Goal: Task Accomplishment & Management: Manage account settings

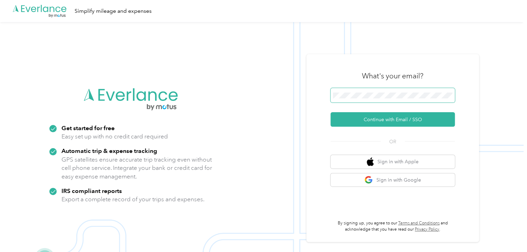
click at [363, 88] on span at bounding box center [393, 95] width 124 height 15
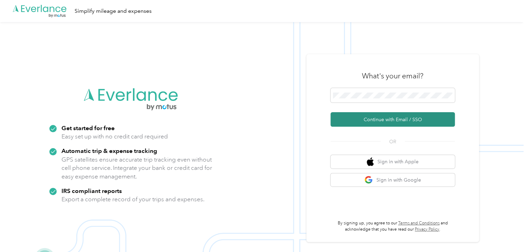
click at [364, 119] on button "Continue with Email / SSO" at bounding box center [393, 119] width 124 height 15
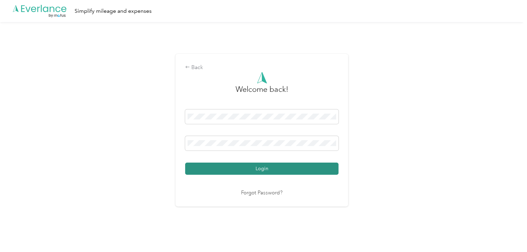
click at [243, 172] on button "Login" at bounding box center [261, 169] width 153 height 12
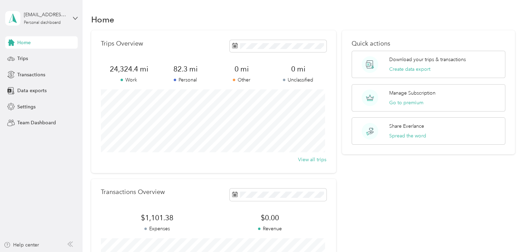
click at [191, 72] on span "82.3 mi" at bounding box center [185, 69] width 56 height 10
click at [36, 66] on div "Home Trips Transactions Data exports Settings Team Dashboard" at bounding box center [41, 82] width 73 height 93
click at [21, 59] on span "Trips" at bounding box center [22, 58] width 11 height 7
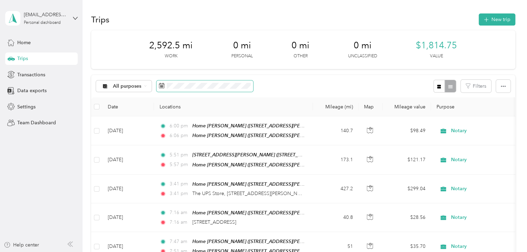
click at [163, 87] on icon at bounding box center [162, 86] width 6 height 6
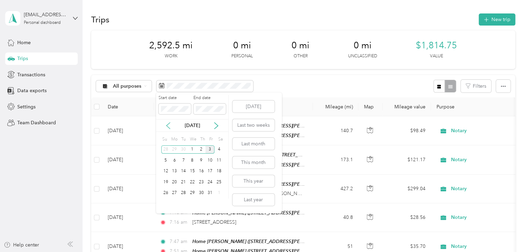
click at [167, 125] on icon at bounding box center [167, 126] width 3 height 6
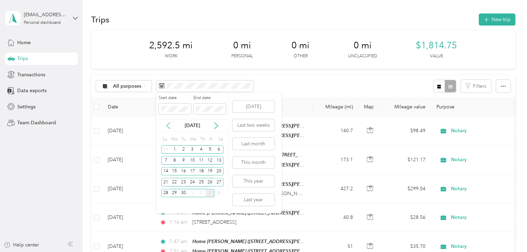
click at [167, 125] on icon at bounding box center [167, 126] width 3 height 6
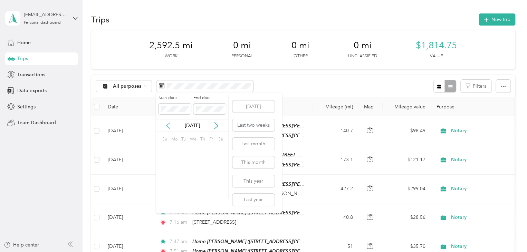
click at [167, 125] on icon at bounding box center [167, 126] width 3 height 6
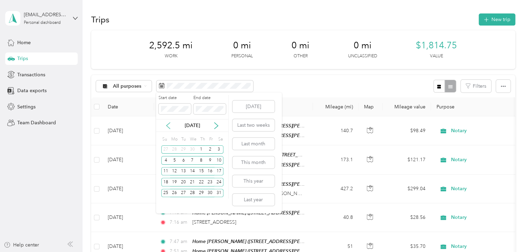
click at [167, 125] on icon at bounding box center [167, 126] width 3 height 6
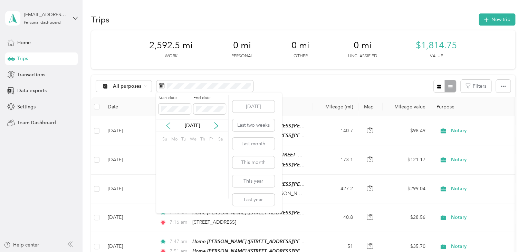
click at [167, 125] on icon at bounding box center [167, 126] width 3 height 6
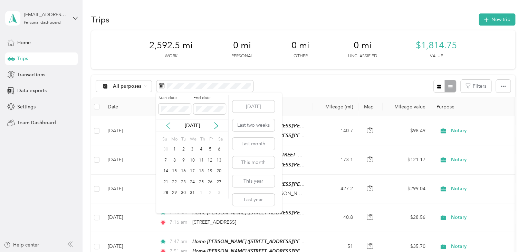
click at [167, 125] on icon at bounding box center [167, 126] width 3 height 6
click at [167, 169] on div "12" at bounding box center [165, 171] width 9 height 9
click at [217, 171] on div "18" at bounding box center [218, 171] width 9 height 9
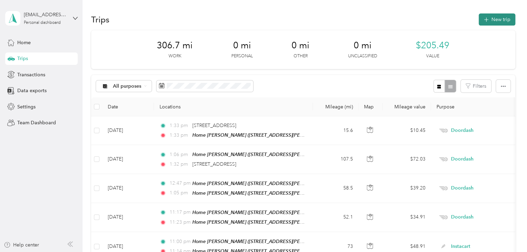
click at [503, 22] on button "New trip" at bounding box center [497, 19] width 37 height 12
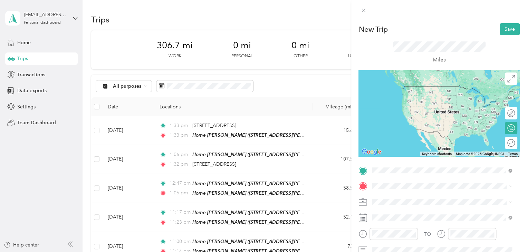
click at [399, 81] on ol "From your Favorite places Home Lake Ann 19042 Birch View Trail, Lake Ann, MI, U…" at bounding box center [442, 116] width 145 height 97
click at [411, 97] on span "19042 Birch View Trail, Lake Ann, MI, United States , 49650, Lake Ann, MI, Unit…" at bounding box center [431, 104] width 92 height 20
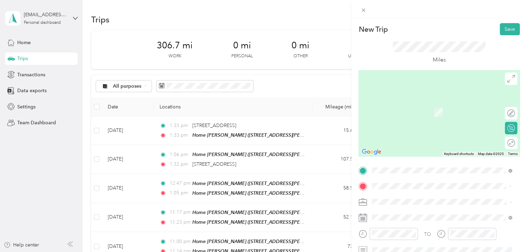
click at [392, 102] on span "21475 Caberfae Highway Wellston, Michigan 49689, United States" at bounding box center [419, 102] width 69 height 6
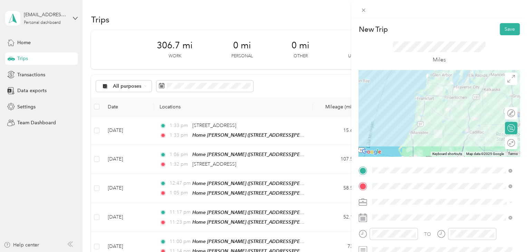
click at [515, 142] on div "Round trip" at bounding box center [515, 143] width 0 height 7
click at [507, 144] on div at bounding box center [507, 143] width 15 height 7
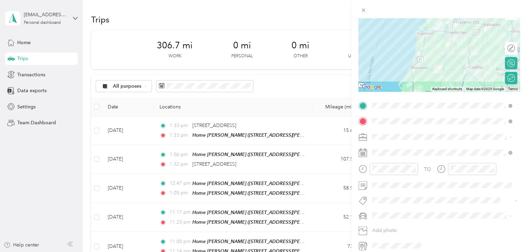
scroll to position [69, 0]
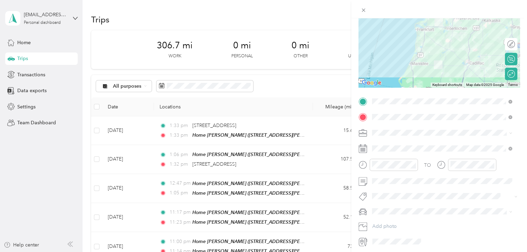
click at [384, 183] on li "Notary" at bounding box center [442, 181] width 145 height 12
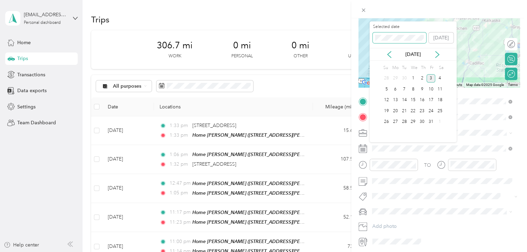
click at [358, 252] on div "New Trip Save This trip cannot be edited because it is either under review, app…" at bounding box center [262, 252] width 524 height 0
click at [431, 99] on div "17" at bounding box center [431, 100] width 9 height 9
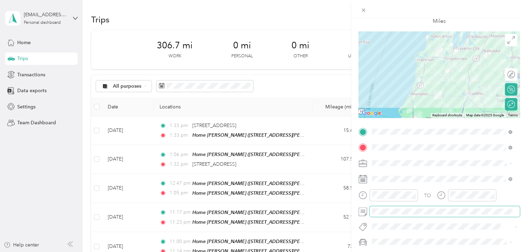
scroll to position [0, 0]
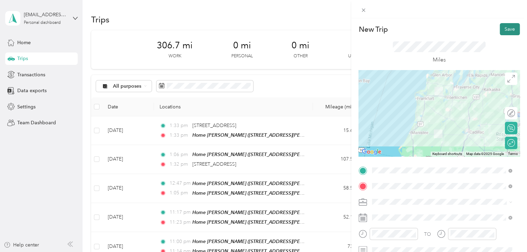
click at [500, 32] on button "Save" at bounding box center [510, 29] width 20 height 12
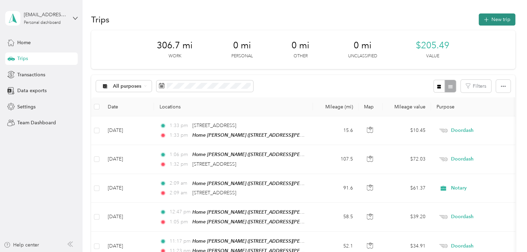
click at [489, 22] on button "New trip" at bounding box center [497, 19] width 37 height 12
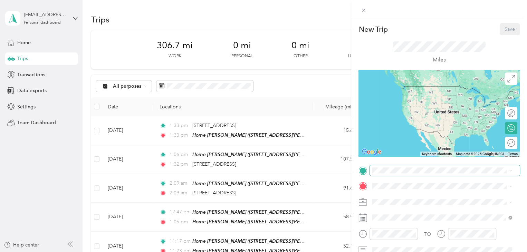
click at [399, 166] on span at bounding box center [445, 170] width 150 height 11
click at [397, 173] on span at bounding box center [445, 170] width 150 height 11
click at [394, 97] on span "19042 Birch View Trail, Lake Ann, MI, United States , 49650, Lake Ann, MI, Unit…" at bounding box center [431, 104] width 92 height 20
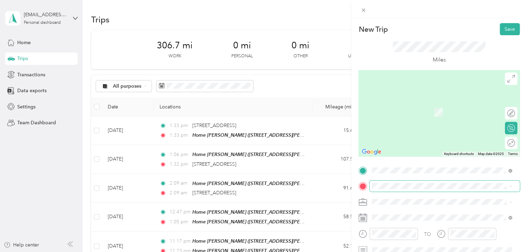
click at [378, 182] on span at bounding box center [445, 186] width 150 height 11
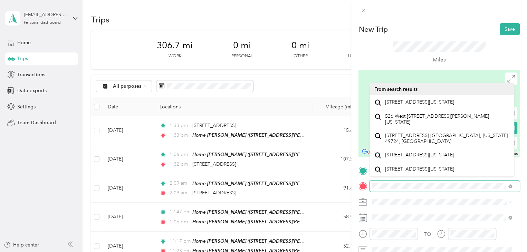
click at [355, 183] on form "New Trip Save This trip cannot be edited because it is either under review, app…" at bounding box center [439, 169] width 176 height 293
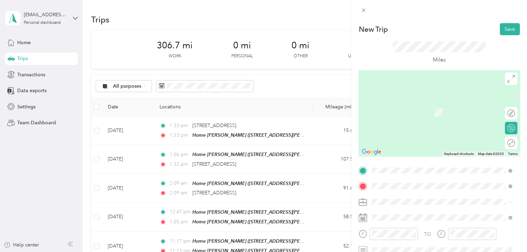
click at [413, 163] on span "2386 Traversefield Drive Traverse City, Michigan 49686, United States" at bounding box center [419, 160] width 69 height 6
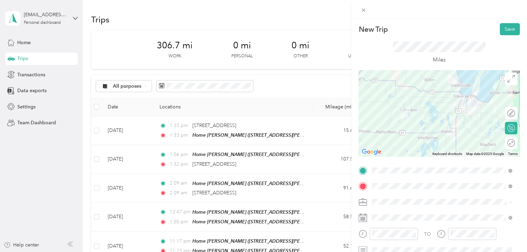
click at [388, 138] on span "Notary" at bounding box center [381, 141] width 15 height 6
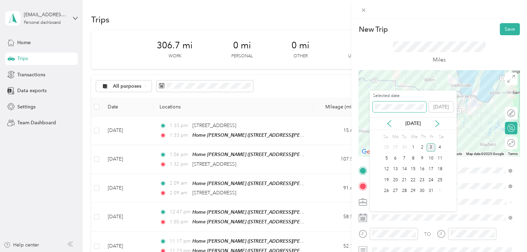
click at [346, 252] on div "New Trip Save This trip cannot be edited because it is either under review, app…" at bounding box center [262, 252] width 524 height 0
click at [439, 168] on div "18" at bounding box center [439, 169] width 9 height 9
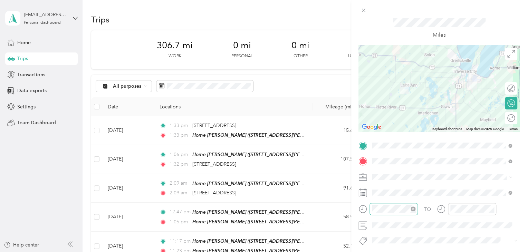
scroll to position [35, 0]
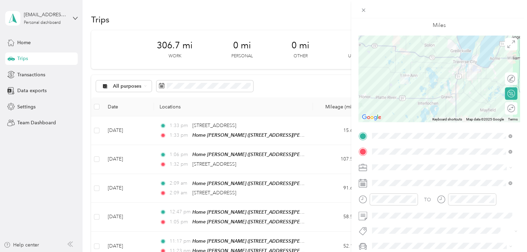
click at [511, 109] on div "Round trip" at bounding box center [511, 108] width 12 height 12
click at [501, 107] on div at bounding box center [504, 108] width 6 height 6
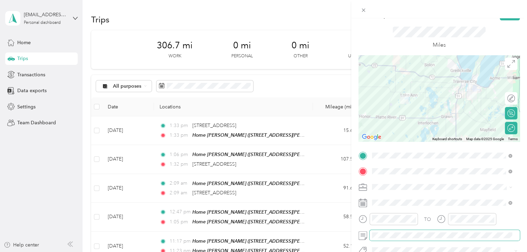
scroll to position [0, 0]
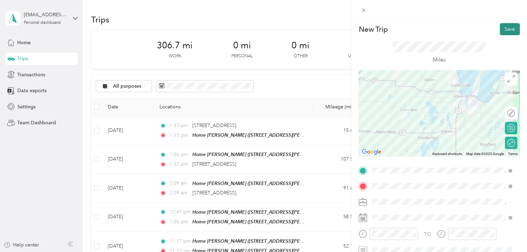
click at [506, 32] on button "Save" at bounding box center [510, 29] width 20 height 12
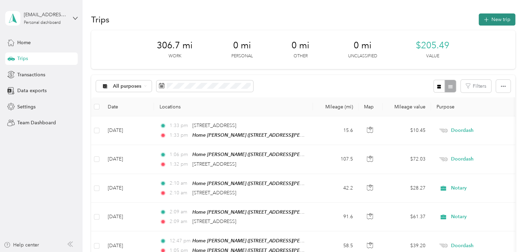
click at [479, 23] on button "New trip" at bounding box center [497, 19] width 37 height 12
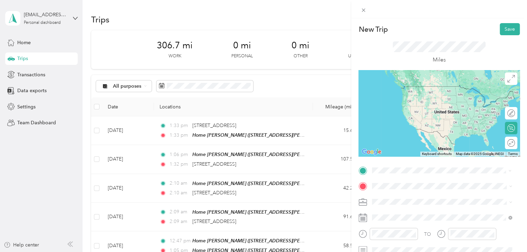
click at [389, 95] on span "19042 Birch View Trail, Lake Ann, MI, United States , 49650, Lake Ann, MI, Unit…" at bounding box center [431, 104] width 92 height 20
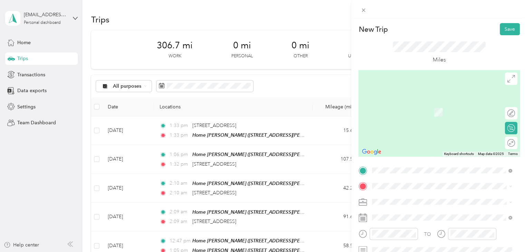
click at [414, 103] on span "4000 North Lake Leelanau Drive Lake Leelanau, Michigan 49653, United States" at bounding box center [419, 102] width 69 height 6
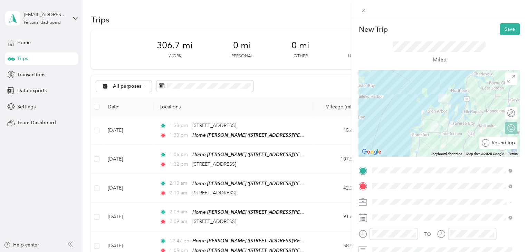
click at [508, 145] on div "Round trip" at bounding box center [502, 143] width 26 height 7
click at [508, 143] on div at bounding box center [507, 143] width 15 height 7
click at [399, 205] on span at bounding box center [445, 202] width 150 height 11
click at [383, 144] on li "Notary" at bounding box center [442, 141] width 145 height 12
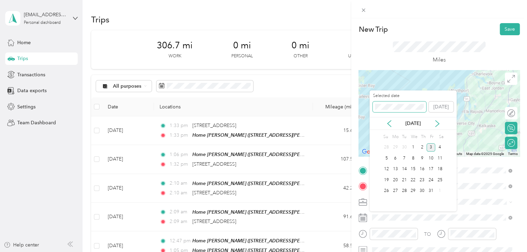
click at [352, 252] on div "New Trip Save This trip cannot be edited because it is either under review, app…" at bounding box center [262, 252] width 524 height 0
click at [414, 170] on div "15" at bounding box center [413, 169] width 9 height 9
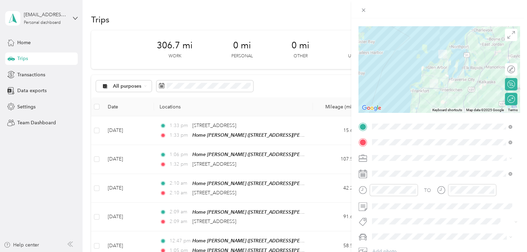
scroll to position [69, 0]
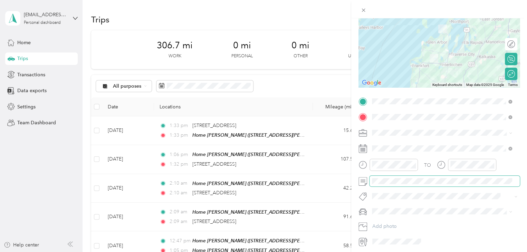
click at [396, 176] on span at bounding box center [445, 181] width 150 height 11
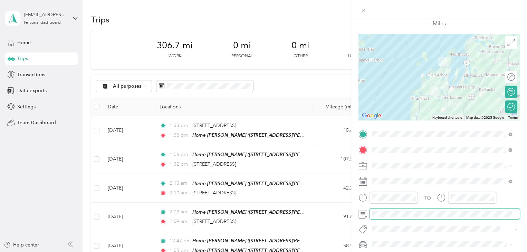
scroll to position [0, 0]
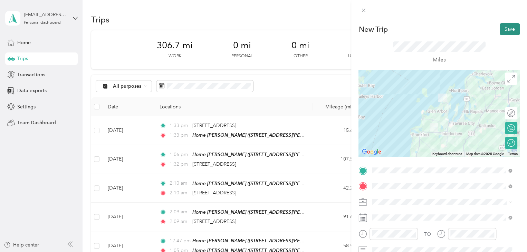
click at [500, 31] on button "Save" at bounding box center [510, 29] width 20 height 12
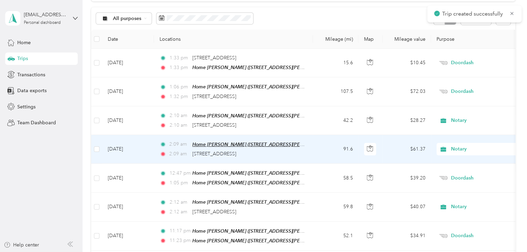
scroll to position [69, 0]
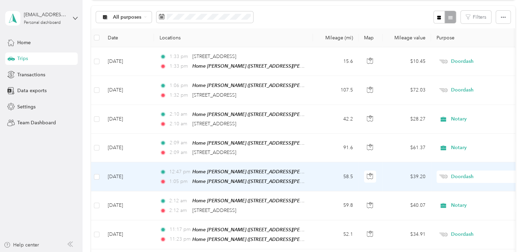
click at [122, 172] on td "May 16, 2024" at bounding box center [128, 176] width 52 height 29
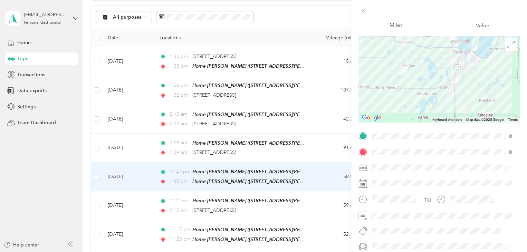
click at [55, 179] on div "Trip details Save This trip cannot be edited because it is either under review,…" at bounding box center [263, 126] width 527 height 252
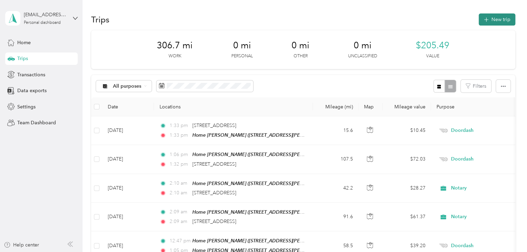
click at [492, 21] on button "New trip" at bounding box center [497, 19] width 37 height 12
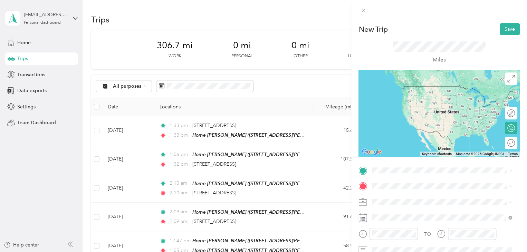
click at [402, 95] on span "19042 Birch View Trail, Lake Ann, MI, United States , 49650, Lake Ann, MI, Unit…" at bounding box center [431, 104] width 92 height 20
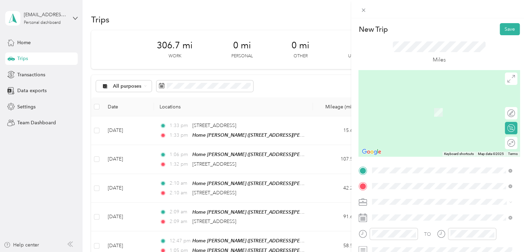
click at [426, 105] on span "526 West Fourteenth Street Traverse City, Michigan 49684, United States" at bounding box center [419, 102] width 69 height 6
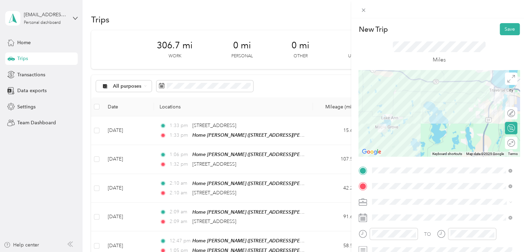
click at [510, 146] on div "Round trip" at bounding box center [511, 143] width 12 height 12
click at [501, 142] on div at bounding box center [504, 143] width 6 height 6
click at [385, 143] on div "Notary" at bounding box center [441, 140] width 135 height 7
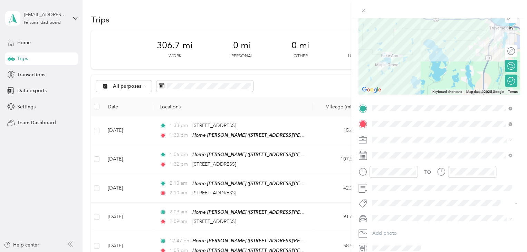
scroll to position [69, 0]
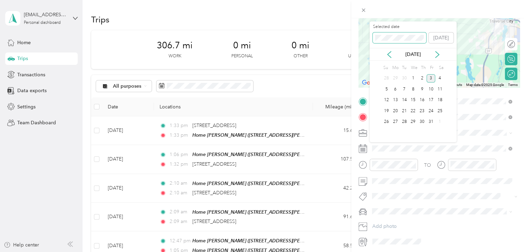
click at [377, 32] on span at bounding box center [400, 37] width 54 height 11
drag, startPoint x: 415, startPoint y: 101, endPoint x: 413, endPoint y: 107, distance: 6.2
click at [415, 102] on div "15" at bounding box center [413, 100] width 9 height 9
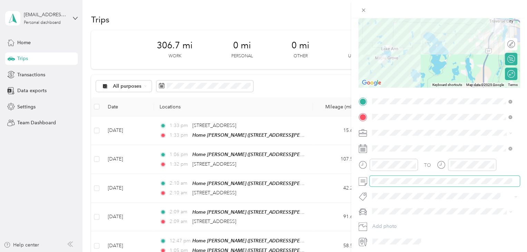
click at [388, 184] on span at bounding box center [445, 181] width 150 height 11
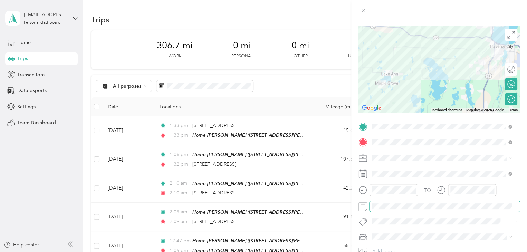
scroll to position [35, 0]
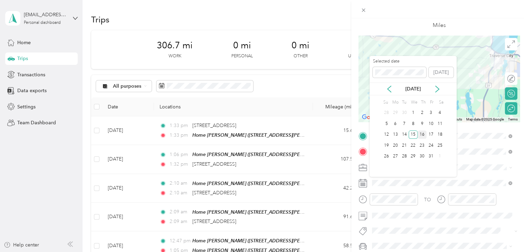
click at [422, 133] on div "16" at bounding box center [422, 135] width 9 height 9
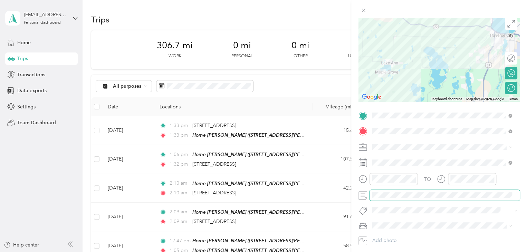
scroll to position [0, 0]
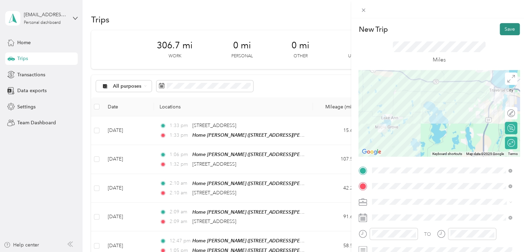
click at [502, 29] on button "Save" at bounding box center [510, 29] width 20 height 12
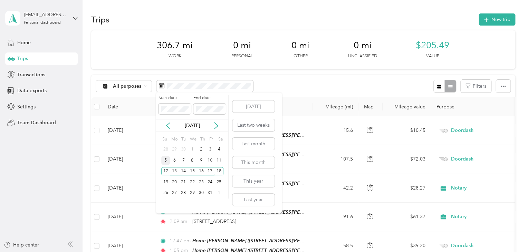
click at [164, 162] on div "5" at bounding box center [165, 160] width 9 height 9
click at [215, 161] on div "11" at bounding box center [218, 160] width 9 height 9
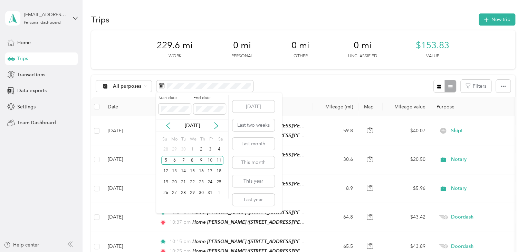
click at [163, 127] on div "May 2024" at bounding box center [192, 125] width 72 height 7
click at [168, 128] on icon at bounding box center [168, 125] width 7 height 7
click at [168, 181] on div "21" at bounding box center [165, 182] width 9 height 9
click at [179, 192] on div "30" at bounding box center [183, 193] width 9 height 9
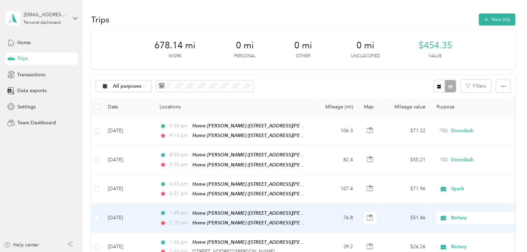
click at [128, 219] on td "Apr 27, 2024" at bounding box center [128, 218] width 52 height 29
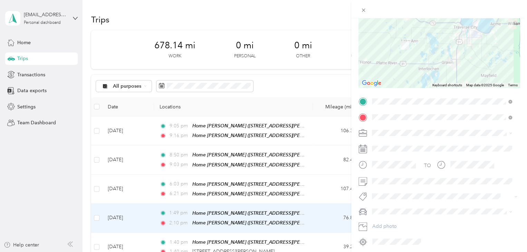
click at [69, 200] on div "Trip details Save This trip cannot be edited because it is either under review,…" at bounding box center [263, 126] width 527 height 252
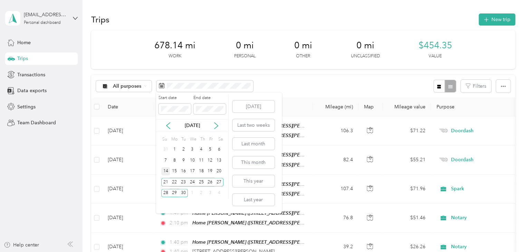
click at [162, 171] on div "14" at bounding box center [165, 171] width 9 height 9
click at [221, 174] on div "20" at bounding box center [218, 171] width 9 height 9
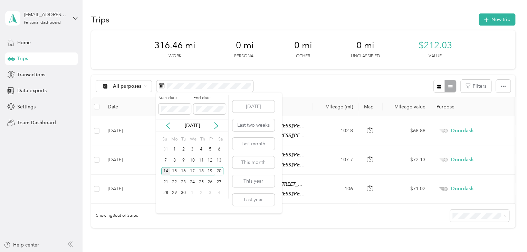
click at [166, 170] on div "14" at bounding box center [165, 171] width 9 height 9
click at [211, 181] on div "26" at bounding box center [210, 182] width 9 height 9
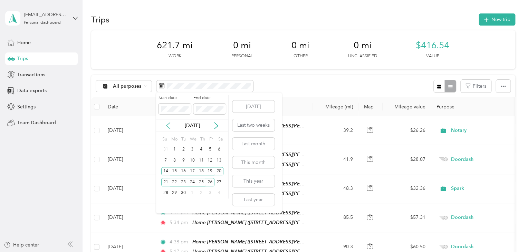
click at [171, 127] on icon at bounding box center [168, 125] width 7 height 7
click at [167, 192] on div "24" at bounding box center [165, 193] width 9 height 9
click at [215, 192] on div "30" at bounding box center [218, 193] width 9 height 9
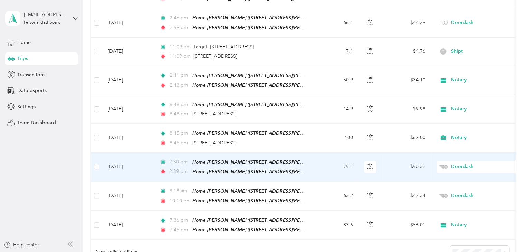
scroll to position [138, 0]
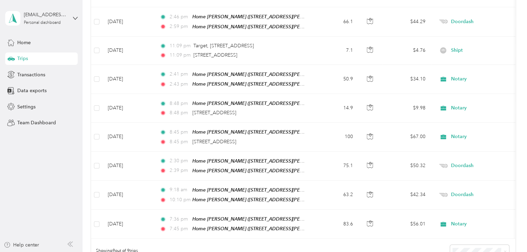
click at [70, 222] on aside "kerrycturner1@gmail.com Personal dashboard Home Trips Transactions Data exports…" at bounding box center [41, 126] width 83 height 252
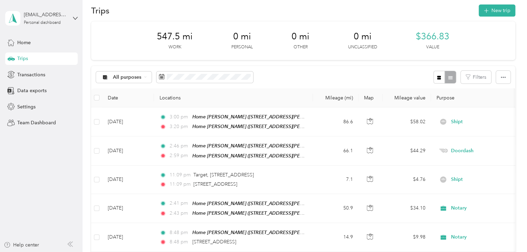
scroll to position [0, 0]
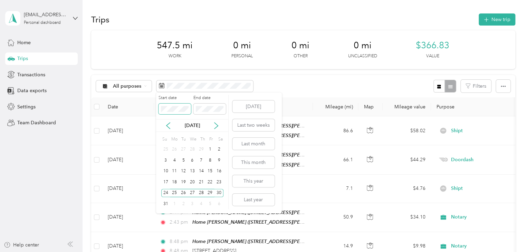
click at [164, 113] on span at bounding box center [175, 109] width 32 height 11
click at [171, 127] on icon at bounding box center [168, 125] width 7 height 7
click at [168, 151] on div "28" at bounding box center [165, 149] width 9 height 9
click at [218, 190] on div "3" at bounding box center [218, 193] width 9 height 9
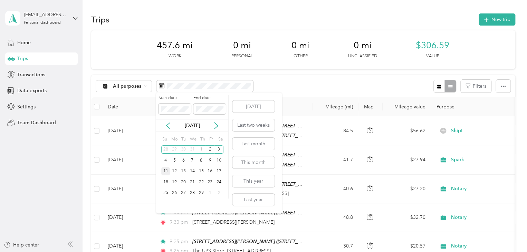
click at [166, 170] on div "11" at bounding box center [165, 171] width 9 height 9
click at [222, 172] on div "17" at bounding box center [218, 171] width 9 height 9
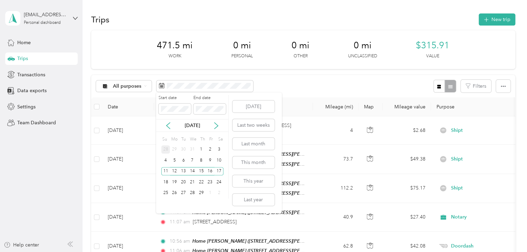
click at [166, 146] on div "28" at bounding box center [165, 149] width 9 height 9
click at [216, 192] on div "3" at bounding box center [218, 193] width 9 height 9
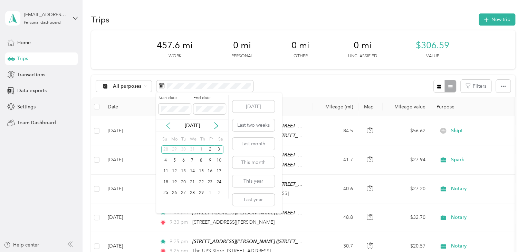
click at [169, 127] on icon at bounding box center [168, 125] width 7 height 7
click at [164, 183] on div "21" at bounding box center [165, 182] width 9 height 9
click at [217, 185] on div "27" at bounding box center [218, 182] width 9 height 9
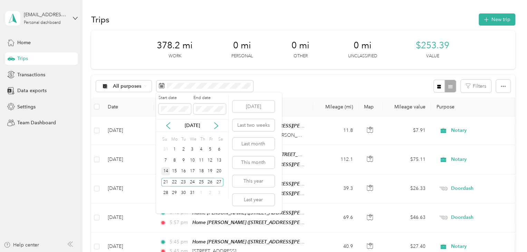
click at [166, 174] on div "14" at bounding box center [165, 171] width 9 height 9
click at [221, 173] on div "20" at bounding box center [218, 171] width 9 height 9
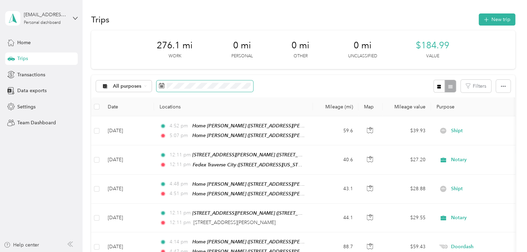
click at [166, 87] on span at bounding box center [204, 86] width 97 height 12
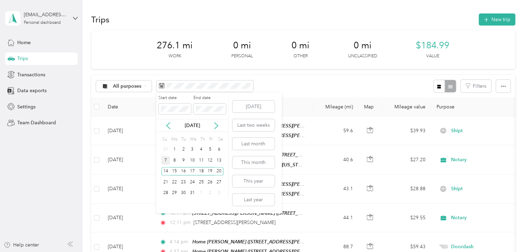
click at [166, 159] on div "7" at bounding box center [165, 160] width 9 height 9
click at [220, 159] on div "13" at bounding box center [218, 160] width 9 height 9
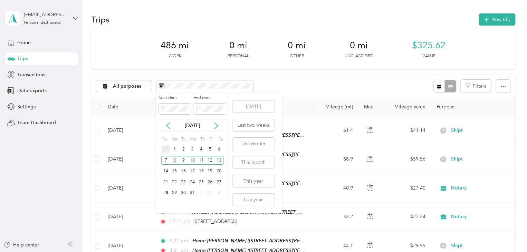
click at [167, 150] on div "31" at bounding box center [165, 149] width 9 height 9
click at [220, 202] on div "6" at bounding box center [218, 204] width 9 height 9
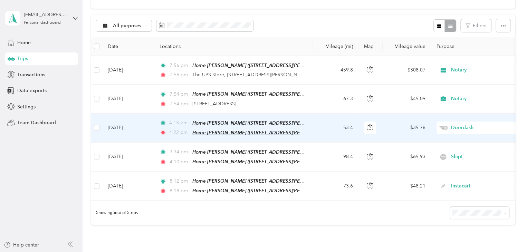
scroll to position [69, 0]
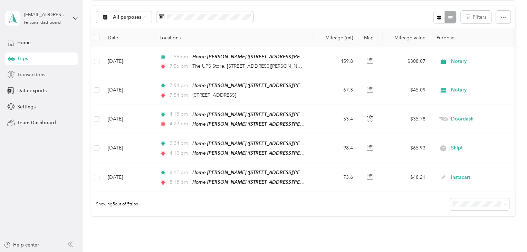
click at [28, 76] on span "Transactions" at bounding box center [31, 74] width 28 height 7
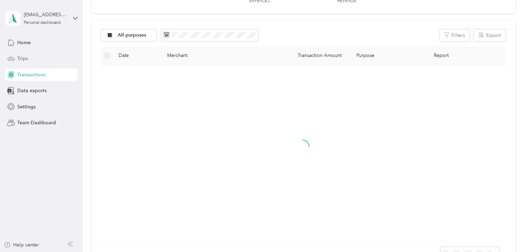
scroll to position [69, 0]
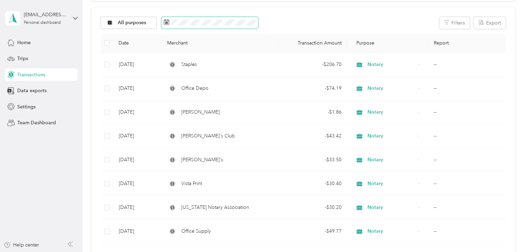
click at [184, 26] on span at bounding box center [209, 23] width 97 height 12
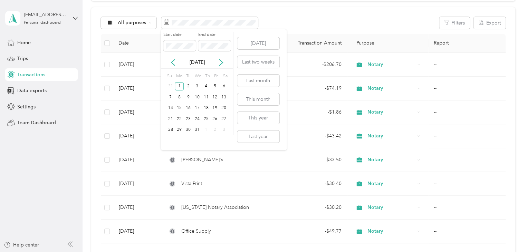
click at [203, 52] on div "Start date End date" at bounding box center [197, 44] width 72 height 24
click at [198, 127] on div "31" at bounding box center [197, 130] width 9 height 9
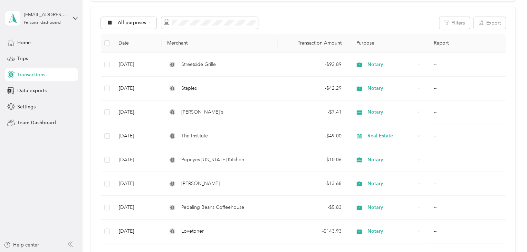
click at [46, 158] on aside "kerrycturner1@gmail.com Personal dashboard Home Trips Transactions Data exports…" at bounding box center [41, 126] width 83 height 252
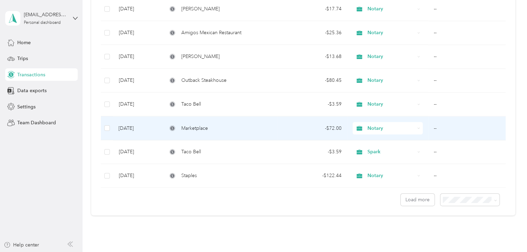
scroll to position [563, 0]
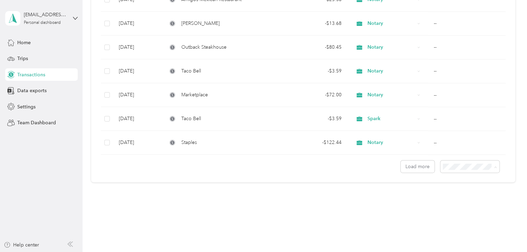
click at [469, 205] on body "kerrycturner1@gmail.com Personal dashboard Home Trips Transactions Data exports…" at bounding box center [262, 126] width 524 height 252
click at [454, 204] on li "100 per load" at bounding box center [468, 202] width 59 height 12
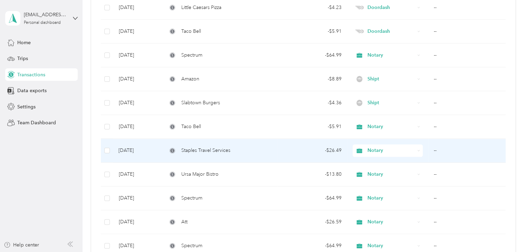
scroll to position [1742, 0]
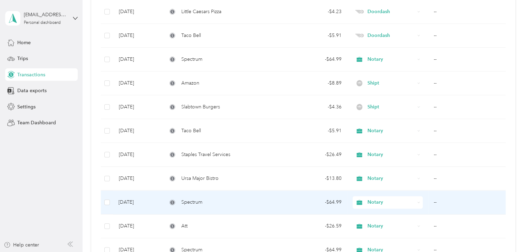
click at [135, 195] on td "Jan 27, 2024" at bounding box center [137, 203] width 49 height 24
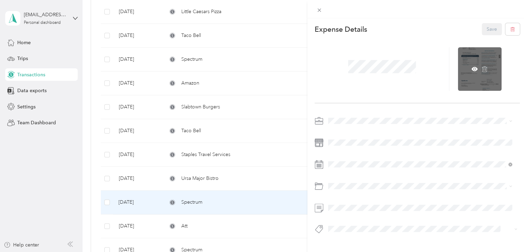
click at [477, 65] on div at bounding box center [480, 69] width 44 height 44
click at [473, 67] on icon at bounding box center [474, 69] width 6 height 6
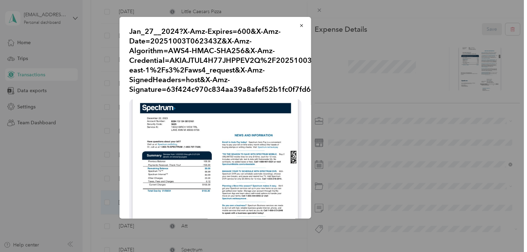
click at [215, 128] on img at bounding box center [215, 208] width 172 height 218
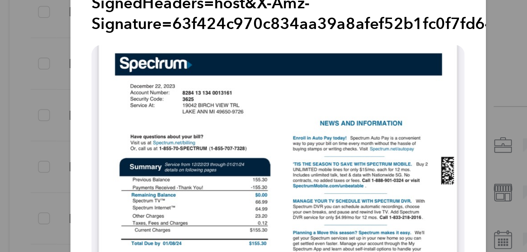
scroll to position [24, 0]
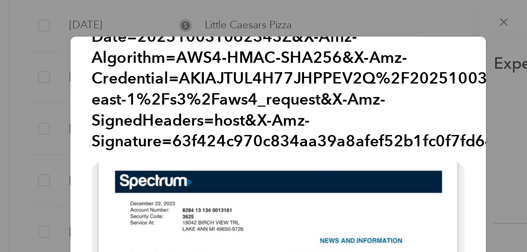
click at [320, 10] on div at bounding box center [263, 126] width 527 height 252
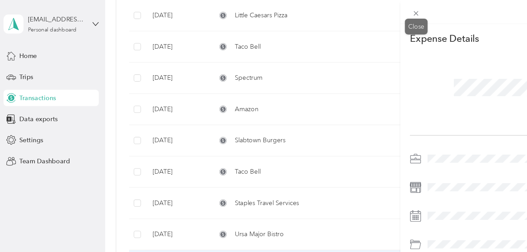
drag, startPoint x: 317, startPoint y: 9, endPoint x: 306, endPoint y: 13, distance: 12.1
click at [317, 9] on icon at bounding box center [319, 10] width 6 height 6
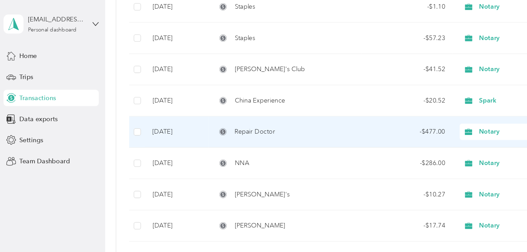
scroll to position [374, 0]
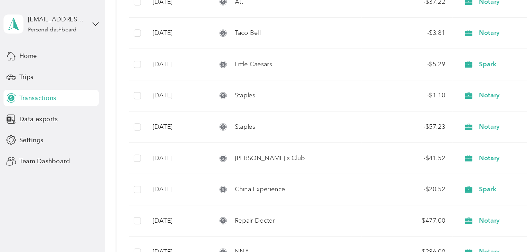
scroll to position [316, 0]
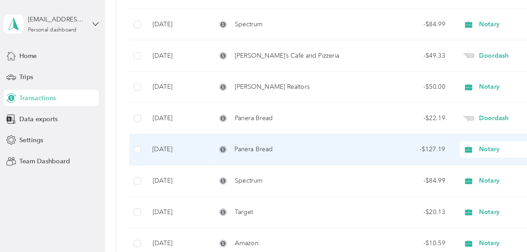
scroll to position [1578, 0]
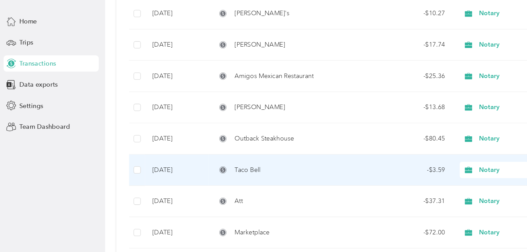
scroll to position [552, 0]
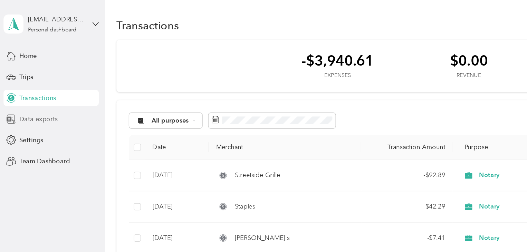
click at [22, 90] on span "Data exports" at bounding box center [31, 90] width 29 height 7
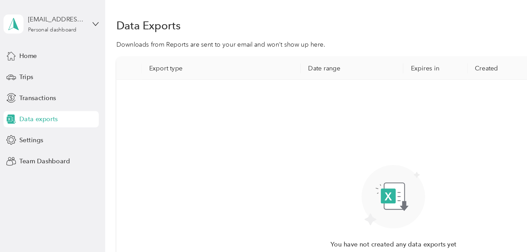
click at [240, 54] on th "Date range" at bounding box center [271, 52] width 78 height 17
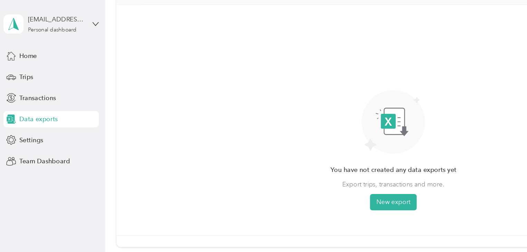
scroll to position [79, 0]
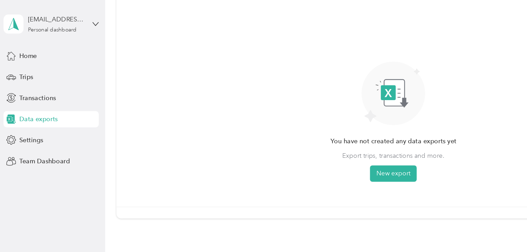
click at [281, 126] on div "You have not created any data exports yet Export trips, transactions and more. …" at bounding box center [302, 64] width 96 height 150
click at [302, 130] on button "New export" at bounding box center [302, 132] width 36 height 12
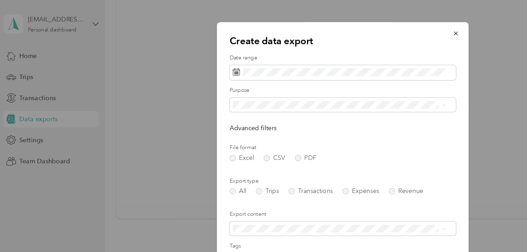
click at [327, 107] on form "Date range Purpose Advanced filters File format Excel CSV PDF Export type All T…" at bounding box center [264, 149] width 172 height 217
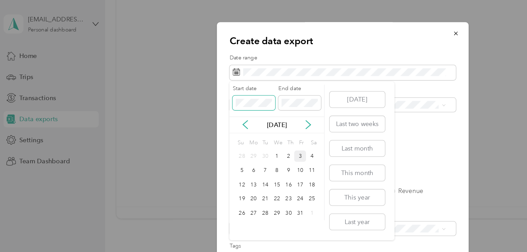
click at [194, 75] on span at bounding box center [196, 78] width 32 height 11
click at [189, 96] on icon at bounding box center [189, 95] width 7 height 7
click at [189, 96] on icon at bounding box center [189, 95] width 3 height 6
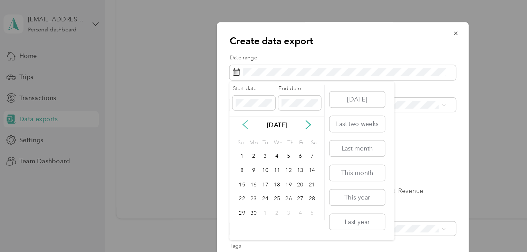
click at [189, 96] on icon at bounding box center [189, 95] width 3 height 6
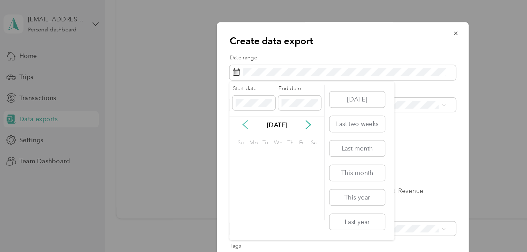
click at [189, 96] on icon at bounding box center [189, 95] width 3 height 6
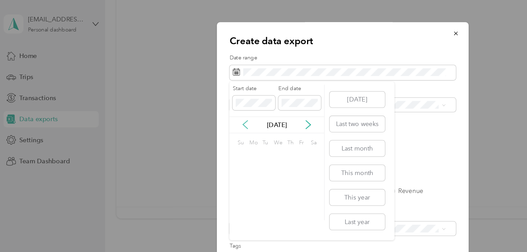
click at [189, 96] on icon at bounding box center [189, 95] width 3 height 6
click at [189, 96] on icon at bounding box center [189, 95] width 7 height 7
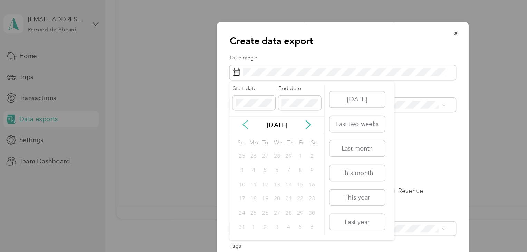
click at [189, 96] on icon at bounding box center [189, 95] width 7 height 7
click at [189, 93] on icon at bounding box center [189, 95] width 3 height 6
click at [195, 118] on div "1" at bounding box center [195, 119] width 9 height 9
click at [196, 117] on div "1" at bounding box center [195, 119] width 9 height 9
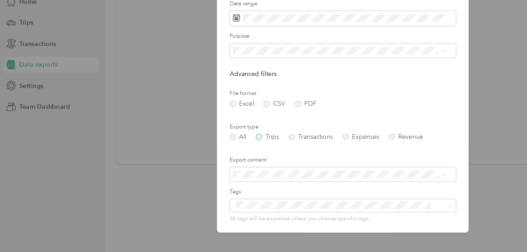
click at [203, 146] on label "Trips" at bounding box center [207, 145] width 18 height 5
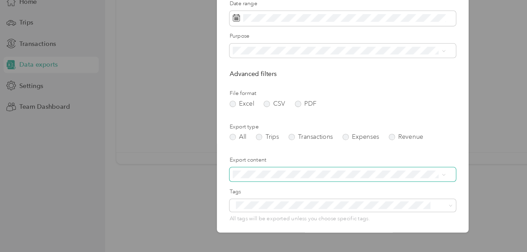
click at [242, 170] on span at bounding box center [264, 174] width 172 height 11
click at [258, 170] on span at bounding box center [264, 174] width 172 height 11
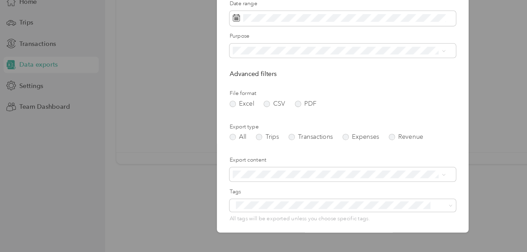
click at [310, 131] on form "Date range Purpose Advanced filters File format Excel CSV PDF Export type All T…" at bounding box center [264, 149] width 172 height 217
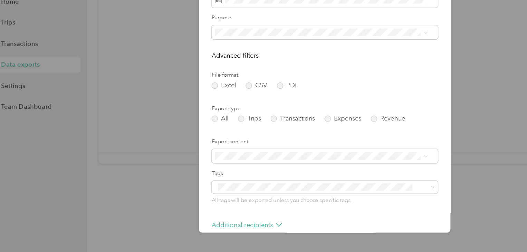
scroll to position [49, 0]
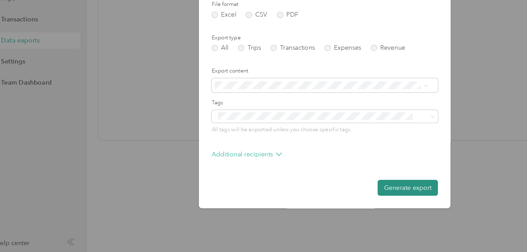
click at [326, 206] on button "Generate export" at bounding box center [327, 203] width 46 height 12
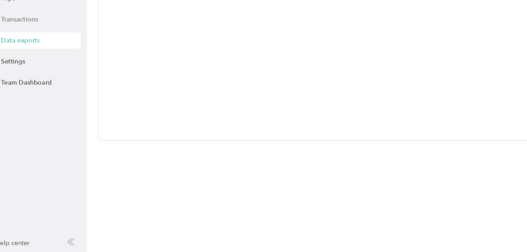
click at [41, 75] on span "Transactions" at bounding box center [31, 74] width 28 height 7
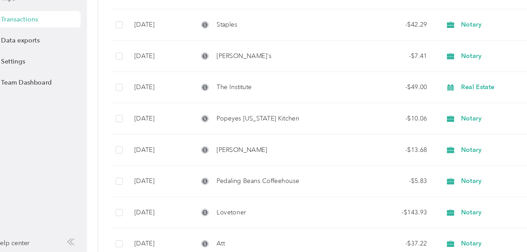
click at [67, 132] on aside "kerrycturner1@gmail.com Personal dashboard Home Trips Transactions Data exports…" at bounding box center [41, 126] width 83 height 252
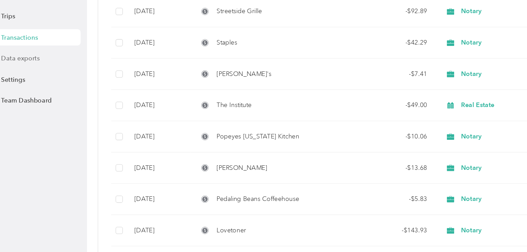
click at [37, 89] on span "Data exports" at bounding box center [31, 90] width 29 height 7
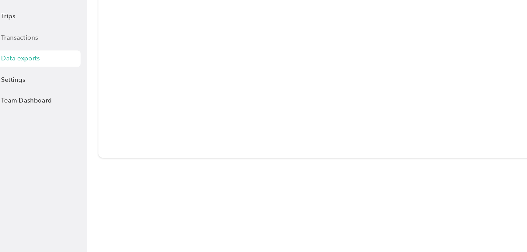
click at [49, 76] on div "Transactions" at bounding box center [41, 74] width 73 height 12
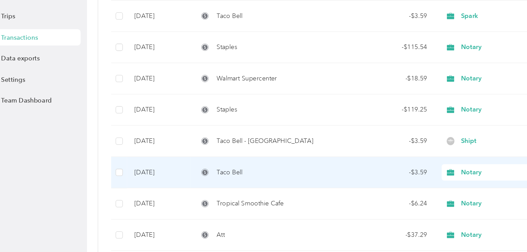
scroll to position [894, 0]
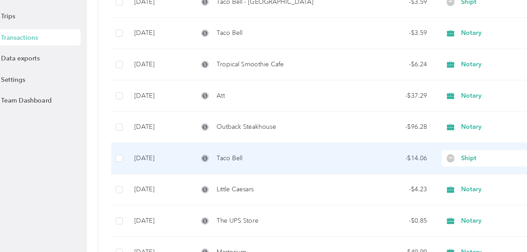
scroll to position [1105, 0]
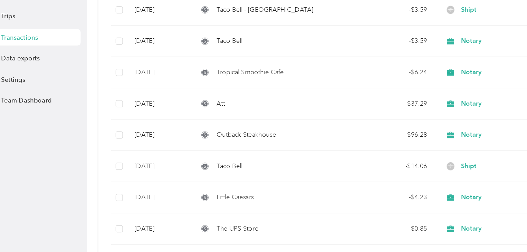
click at [51, 76] on div "Transactions" at bounding box center [41, 74] width 73 height 12
click at [33, 94] on span "Data exports" at bounding box center [31, 90] width 29 height 7
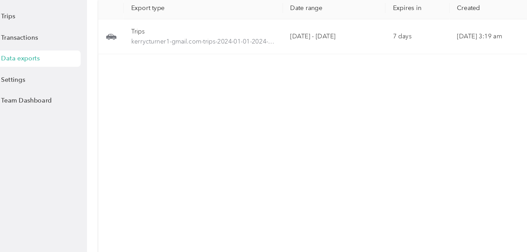
click at [49, 90] on div "Data exports" at bounding box center [41, 91] width 73 height 12
click at [28, 74] on span "Transactions" at bounding box center [31, 74] width 28 height 7
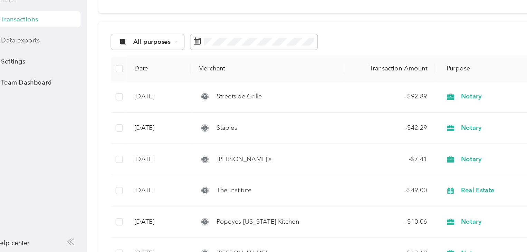
click at [47, 93] on div "Data exports" at bounding box center [41, 91] width 73 height 12
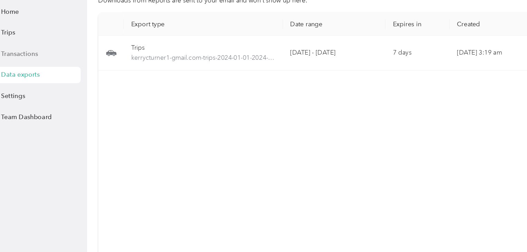
click at [34, 73] on span "Transactions" at bounding box center [31, 74] width 28 height 7
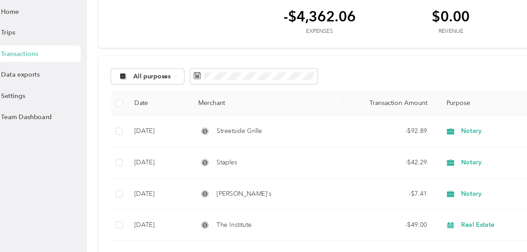
click at [36, 99] on div "Home Trips Transactions Data exports Settings Team Dashboard" at bounding box center [41, 82] width 73 height 93
click at [36, 94] on div "Data exports" at bounding box center [41, 91] width 73 height 12
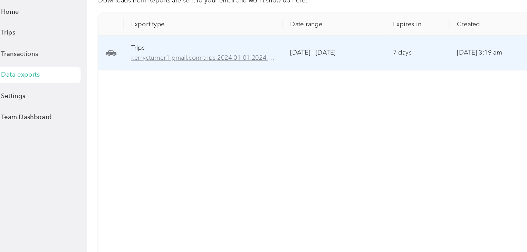
click at [126, 79] on span "kerrycturner1-gmail.com-trips-2024-01-01-2024-01-01.xlsx" at bounding box center [171, 78] width 110 height 8
click at [122, 69] on div "Trips" at bounding box center [171, 70] width 110 height 8
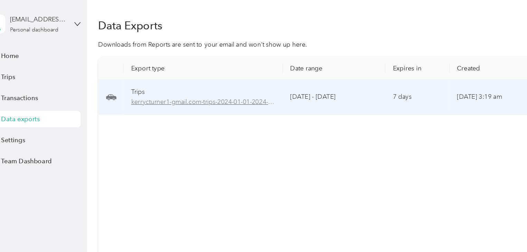
click at [160, 76] on span "kerrycturner1-gmail.com-trips-2024-01-01-2024-01-01.xlsx" at bounding box center [171, 78] width 110 height 8
click at [159, 76] on span "kerrycturner1-gmail.com-trips-2024-01-01-2024-01-01.xlsx" at bounding box center [171, 78] width 110 height 8
click at [105, 73] on td at bounding box center [101, 74] width 20 height 27
click at [159, 77] on span "kerrycturner1-gmail.com-trips-2024-01-01-2024-01-01.xlsx" at bounding box center [171, 78] width 110 height 8
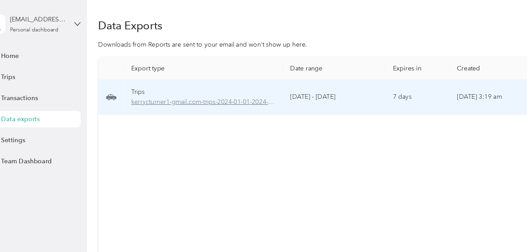
click at [192, 78] on span "kerrycturner1-gmail.com-trips-2024-01-01-2024-01-01.xlsx" at bounding box center [171, 78] width 110 height 8
click at [192, 79] on span "kerrycturner1-gmail.com-trips-2024-01-01-2024-01-01.xlsx" at bounding box center [171, 78] width 110 height 8
click at [100, 74] on icon at bounding box center [101, 74] width 8 height 4
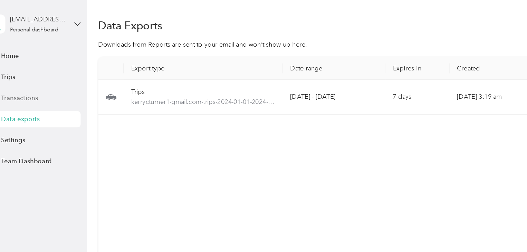
click at [40, 74] on span "Transactions" at bounding box center [31, 74] width 28 height 7
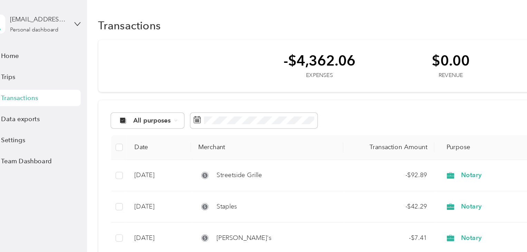
click at [19, 34] on div "kerrycturner1@gmail.com Personal dashboard Home Trips Transactions Data exports…" at bounding box center [41, 64] width 73 height 129
click at [20, 45] on span "Home" at bounding box center [23, 42] width 13 height 7
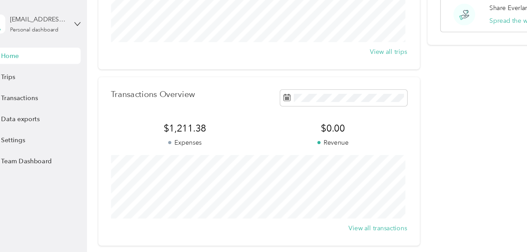
scroll to position [127, 0]
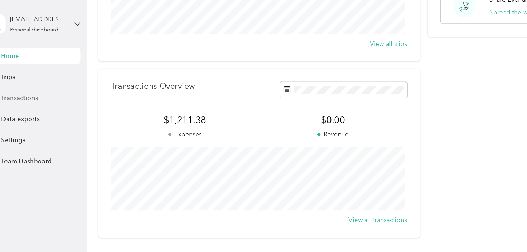
click at [44, 74] on span "Transactions" at bounding box center [31, 74] width 28 height 7
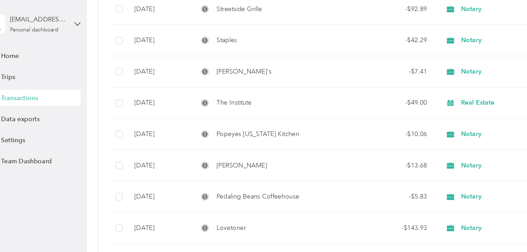
drag, startPoint x: 35, startPoint y: 93, endPoint x: 32, endPoint y: 84, distance: 9.6
click at [35, 93] on span "Data exports" at bounding box center [31, 90] width 29 height 7
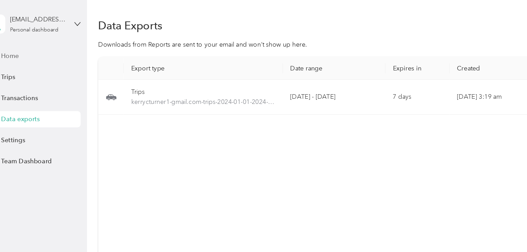
click at [33, 42] on div "Home" at bounding box center [41, 42] width 73 height 12
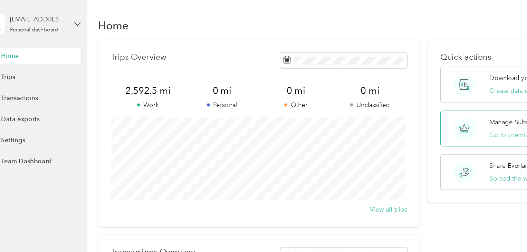
click at [394, 102] on button "Go to premium" at bounding box center [406, 102] width 34 height 7
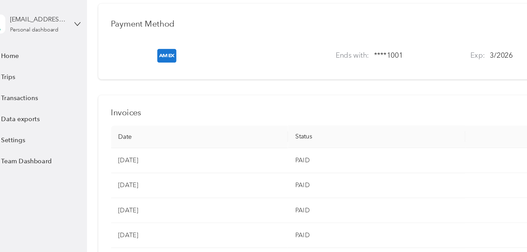
scroll to position [210, 0]
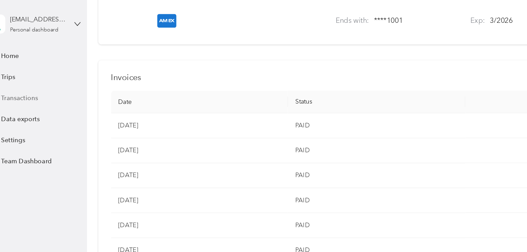
click at [18, 76] on span "Transactions" at bounding box center [31, 74] width 28 height 7
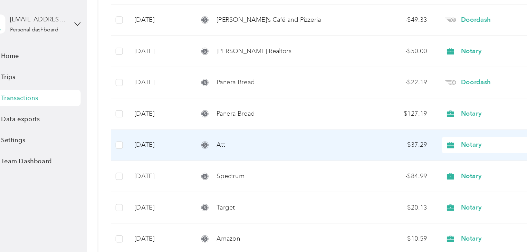
scroll to position [1784, 0]
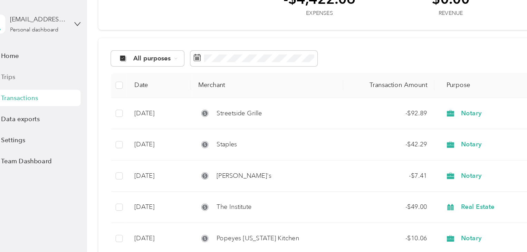
scroll to position [52, 0]
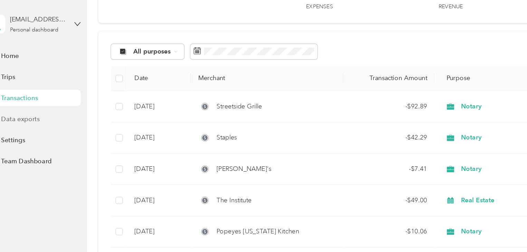
click at [29, 92] on span "Data exports" at bounding box center [31, 90] width 29 height 7
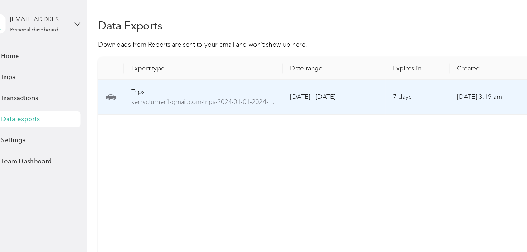
click at [123, 69] on div "Trips" at bounding box center [171, 70] width 110 height 8
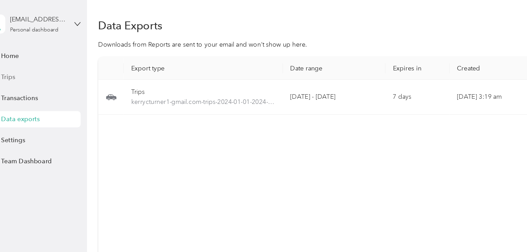
click at [28, 60] on div "Trips" at bounding box center [41, 58] width 73 height 12
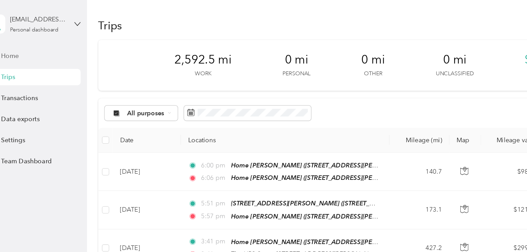
click at [20, 40] on span "Home" at bounding box center [23, 42] width 13 height 7
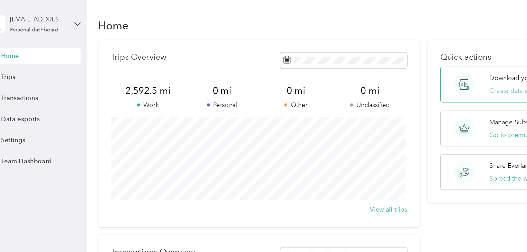
click at [389, 69] on button "Create data export" at bounding box center [409, 69] width 41 height 7
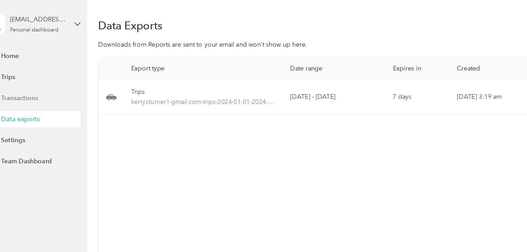
click at [41, 76] on span "Transactions" at bounding box center [31, 74] width 28 height 7
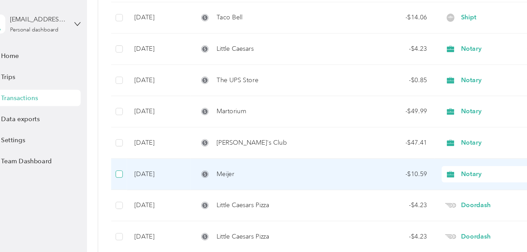
scroll to position [1289, 0]
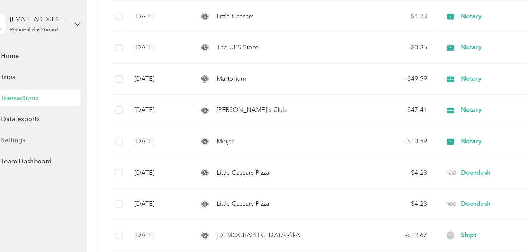
click at [28, 112] on div "Settings" at bounding box center [41, 107] width 73 height 12
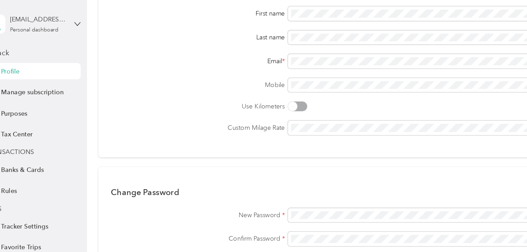
scroll to position [277, 0]
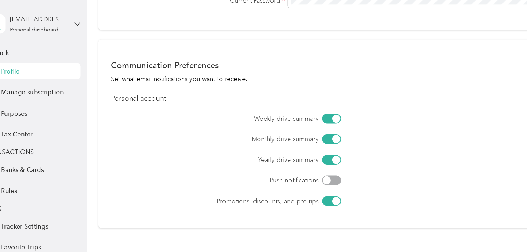
drag, startPoint x: 58, startPoint y: 87, endPoint x: 82, endPoint y: 81, distance: 25.1
click at [82, 81] on aside "[EMAIL_ADDRESS][DOMAIN_NAME] Personal dashboard Back Profile Manage subscriptio…" at bounding box center [41, 126] width 83 height 252
click at [26, 101] on span "Tax Center" at bounding box center [29, 102] width 24 height 7
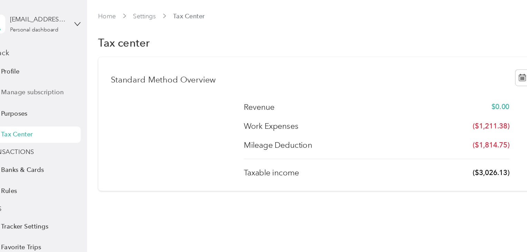
click at [33, 74] on span "Manage subscription" at bounding box center [41, 70] width 48 height 7
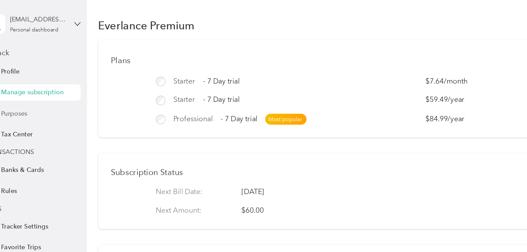
click at [26, 86] on span "Purposes" at bounding box center [27, 86] width 20 height 7
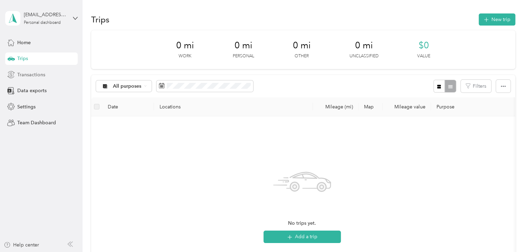
click at [43, 75] on span "Transactions" at bounding box center [31, 74] width 28 height 7
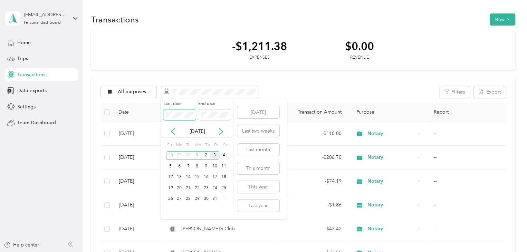
click at [157, 113] on body "[EMAIL_ADDRESS][DOMAIN_NAME] Personal dashboard Home Trips Transactions Data ex…" at bounding box center [262, 126] width 524 height 252
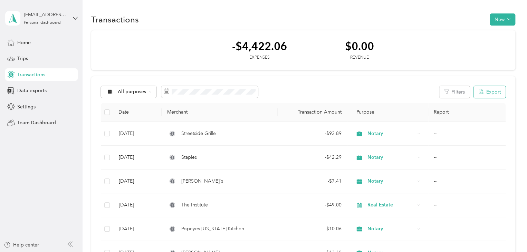
click at [478, 92] on icon "button" at bounding box center [481, 92] width 6 height 6
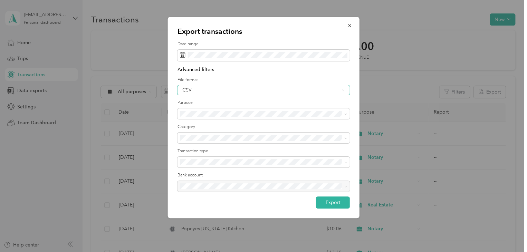
click at [264, 93] on div "CSV" at bounding box center [264, 90] width 172 height 10
click at [247, 123] on div "PDF" at bounding box center [263, 126] width 163 height 7
click at [325, 207] on button "Export" at bounding box center [333, 203] width 34 height 12
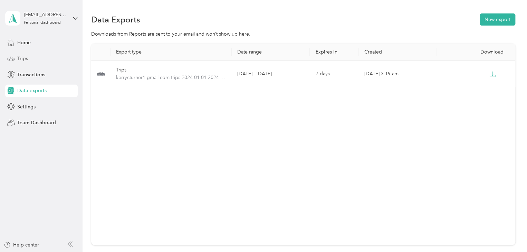
click at [27, 61] on span "Trips" at bounding box center [22, 58] width 11 height 7
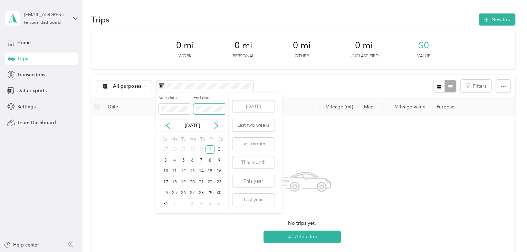
click at [210, 114] on span at bounding box center [209, 109] width 32 height 11
click at [210, 113] on span at bounding box center [209, 109] width 32 height 11
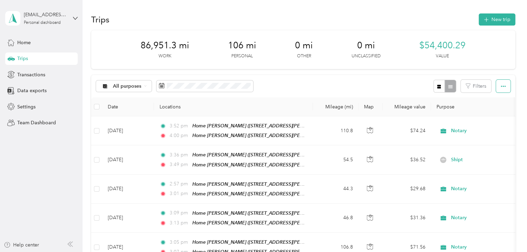
click at [502, 85] on icon "button" at bounding box center [503, 86] width 5 height 5
click at [494, 111] on span "Export" at bounding box center [491, 111] width 15 height 6
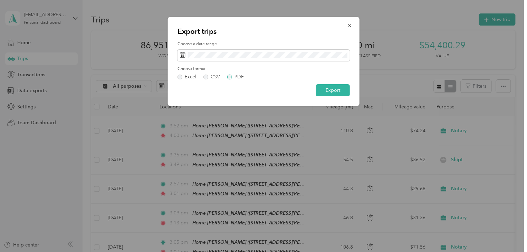
click at [233, 76] on label "PDF" at bounding box center [235, 77] width 17 height 5
click at [344, 91] on button "Export" at bounding box center [333, 90] width 34 height 12
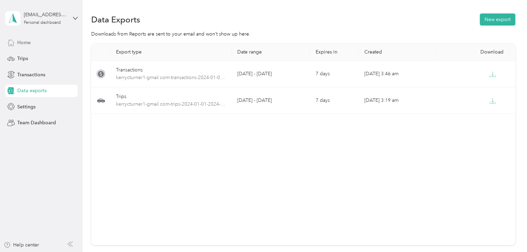
click at [25, 42] on span "Home" at bounding box center [23, 42] width 13 height 7
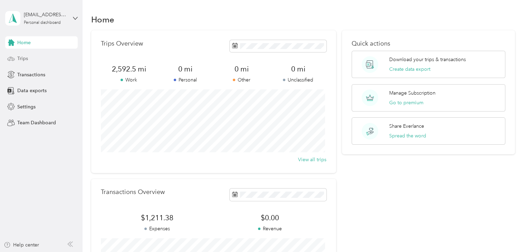
click at [21, 60] on span "Trips" at bounding box center [22, 58] width 11 height 7
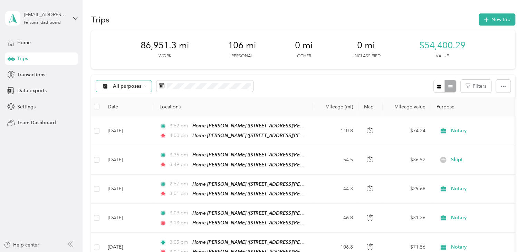
click at [107, 86] on icon at bounding box center [105, 87] width 9 height 6
click at [115, 135] on span "Personal" at bounding box center [130, 134] width 34 height 7
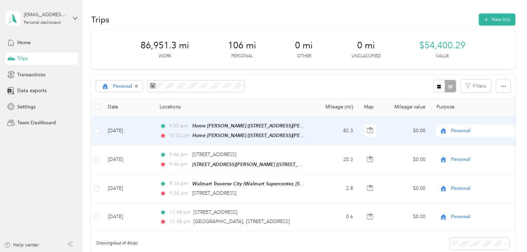
click at [130, 134] on td "[DATE]" at bounding box center [128, 130] width 52 height 29
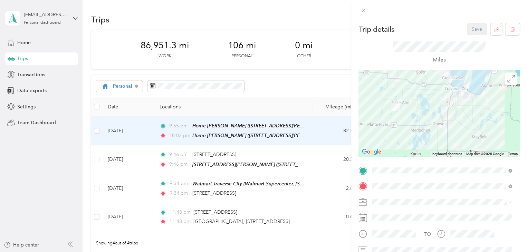
click at [72, 151] on div "Trip details Save This trip cannot be edited because it is either under review,…" at bounding box center [263, 126] width 527 height 252
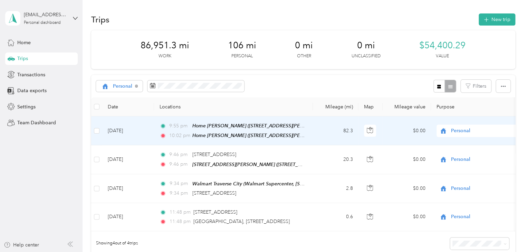
click at [476, 131] on span "Personal" at bounding box center [482, 131] width 63 height 8
click at [456, 165] on span "Spark" at bounding box center [485, 167] width 64 height 7
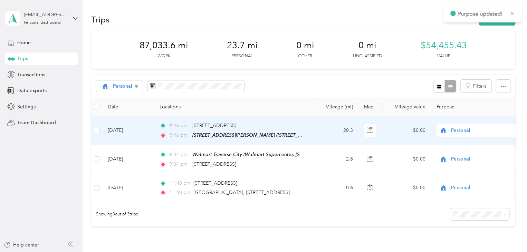
click at [128, 132] on td "[DATE]" at bounding box center [128, 130] width 52 height 29
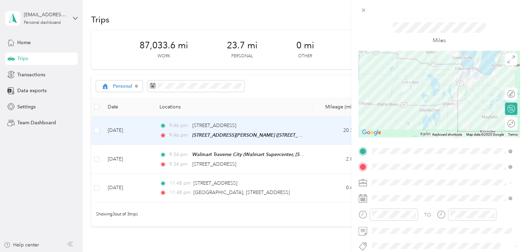
scroll to position [35, 0]
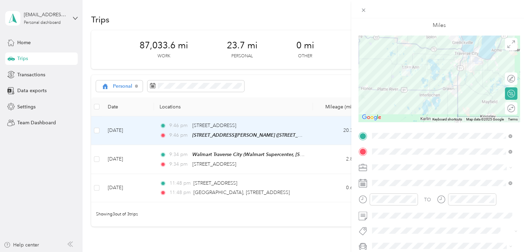
click at [62, 143] on div "Trip details Save This trip cannot be edited because it is either under review,…" at bounding box center [263, 126] width 527 height 252
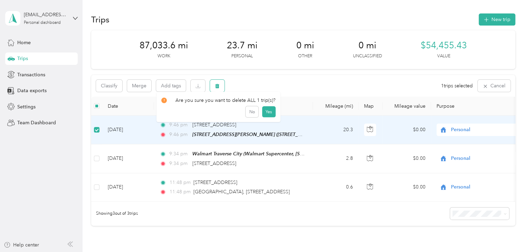
click at [219, 86] on icon "button" at bounding box center [217, 86] width 5 height 5
click at [266, 116] on button "Yes" at bounding box center [268, 114] width 13 height 11
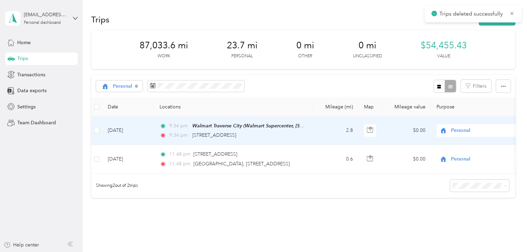
click at [120, 134] on td "[DATE]" at bounding box center [128, 130] width 52 height 29
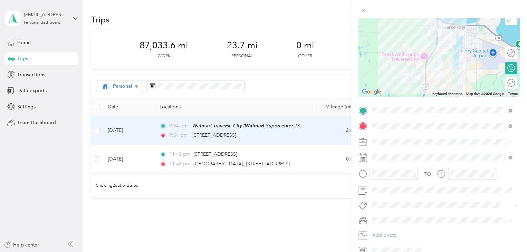
scroll to position [25, 0]
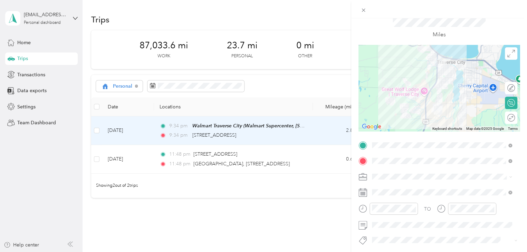
click at [65, 142] on div "Trip details Save This trip cannot be edited because it is either under review,…" at bounding box center [263, 126] width 527 height 252
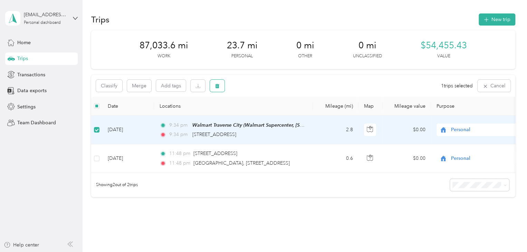
click at [219, 89] on button "button" at bounding box center [217, 86] width 15 height 12
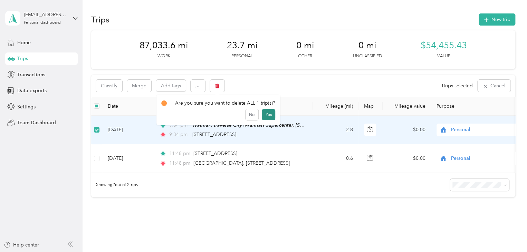
click at [264, 114] on button "Yes" at bounding box center [268, 114] width 13 height 11
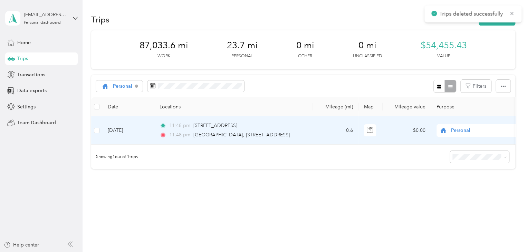
click at [126, 132] on td "[DATE]" at bounding box center [128, 130] width 52 height 28
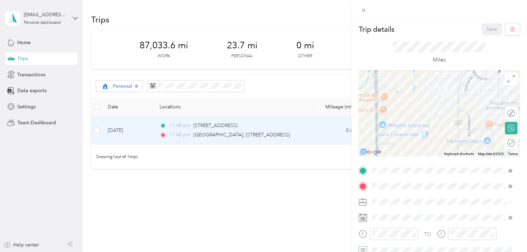
click at [59, 131] on div "Trip details Save This trip cannot be edited because it is either under review,…" at bounding box center [263, 126] width 527 height 252
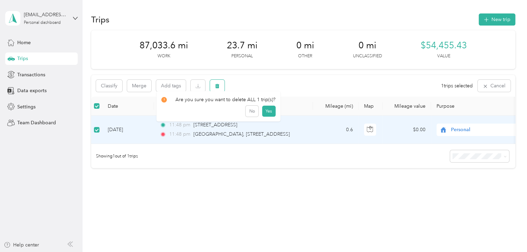
click at [211, 86] on button "button" at bounding box center [217, 86] width 15 height 12
click at [268, 114] on button "Yes" at bounding box center [268, 114] width 13 height 11
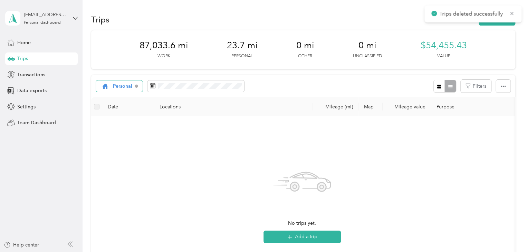
click at [122, 88] on span "Personal" at bounding box center [123, 86] width 20 height 5
click at [122, 181] on span "Roadie" at bounding box center [127, 183] width 28 height 7
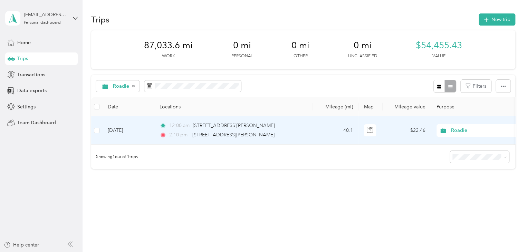
click at [117, 131] on td "[DATE]" at bounding box center [128, 130] width 52 height 28
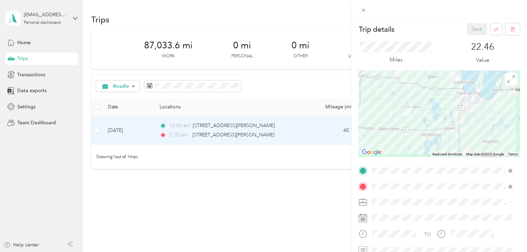
click at [30, 56] on div "Trip details Save This trip cannot be edited because it is either under review,…" at bounding box center [263, 126] width 527 height 252
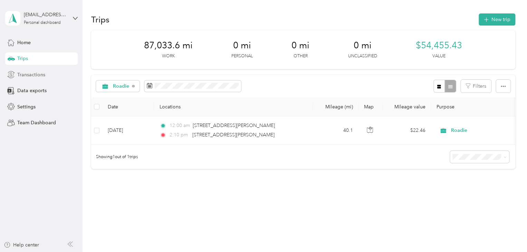
click at [29, 77] on span "Transactions" at bounding box center [31, 74] width 28 height 7
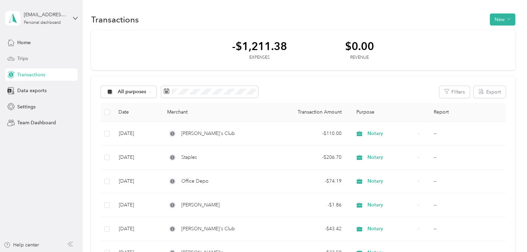
click at [26, 61] on span "Trips" at bounding box center [22, 58] width 11 height 7
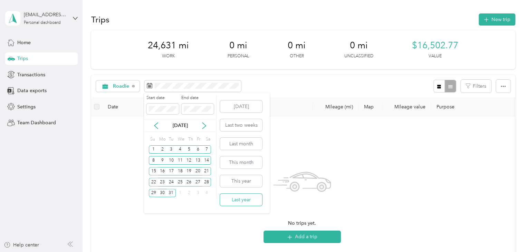
click at [240, 201] on button "Last year" at bounding box center [241, 200] width 42 height 12
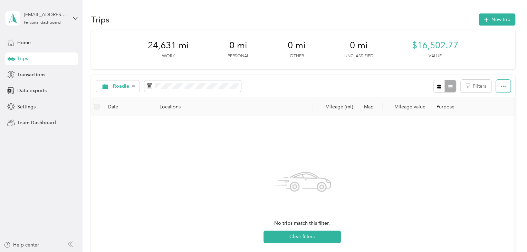
click at [501, 85] on icon "button" at bounding box center [503, 86] width 5 height 5
click at [490, 111] on span "Export" at bounding box center [491, 111] width 15 height 6
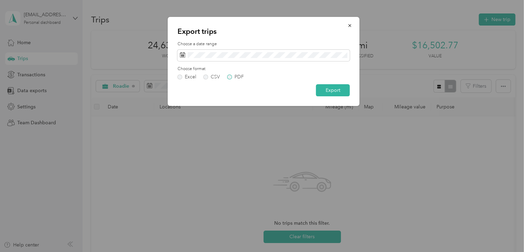
click at [230, 77] on label "PDF" at bounding box center [235, 77] width 17 height 5
click at [326, 89] on button "Export" at bounding box center [333, 90] width 34 height 12
